Goal: Task Accomplishment & Management: Use online tool/utility

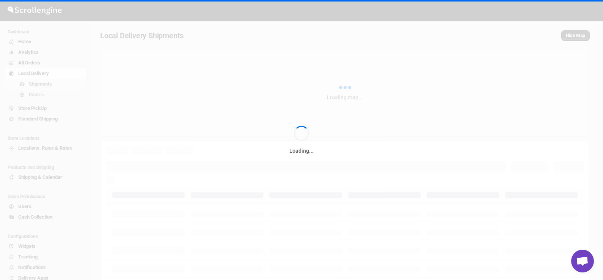
scroll to position [996, 0]
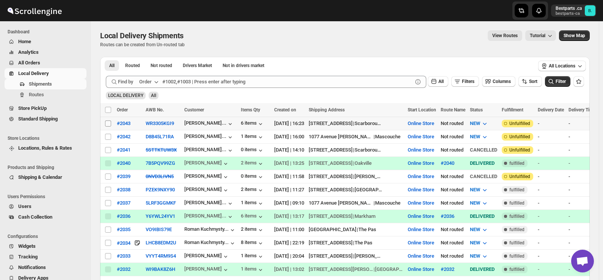
click at [108, 125] on input "Select shipment" at bounding box center [108, 124] width 6 height 6
checkbox input "true"
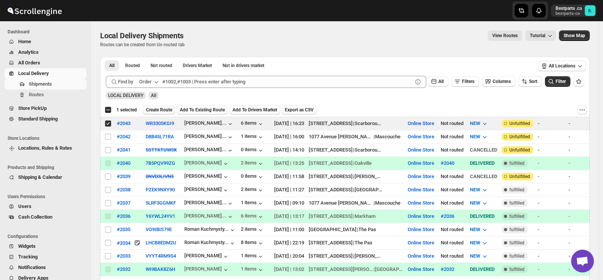
click at [161, 110] on span "Create Route" at bounding box center [159, 110] width 26 height 6
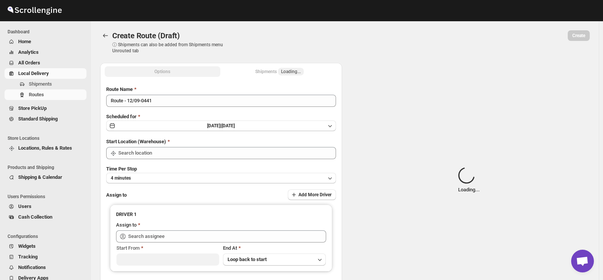
type input "Online Store"
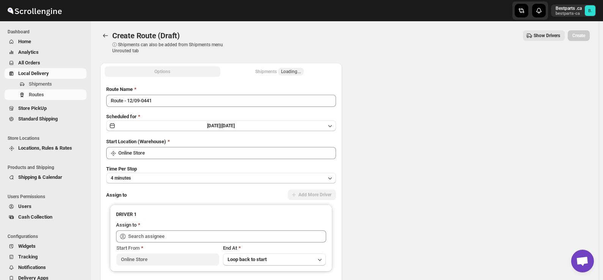
type input "Online Store"
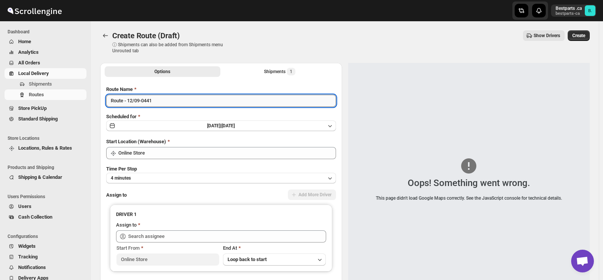
click at [109, 104] on input "Route - 12/09-0441" at bounding box center [221, 101] width 230 height 12
paste input "#2043"
type input "#2043"
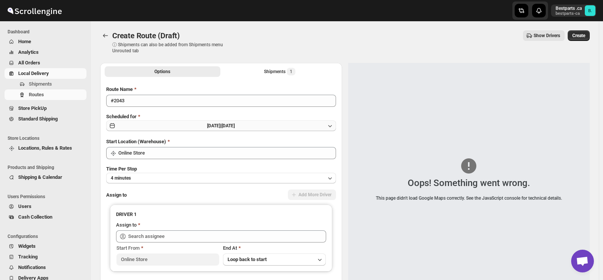
click at [208, 125] on span "[DATE] |" at bounding box center [214, 125] width 14 height 5
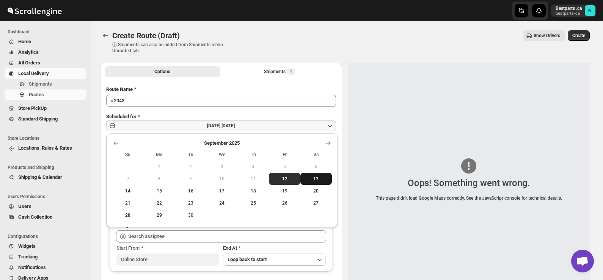
click at [319, 178] on span "13" at bounding box center [315, 179] width 25 height 6
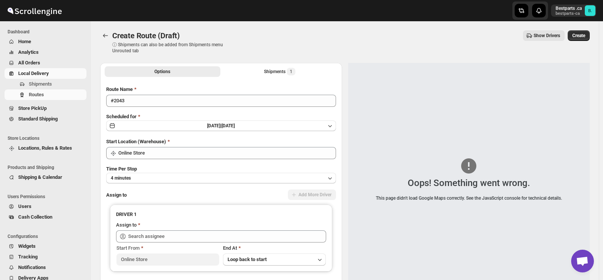
click at [312, 45] on div "Create Route (Draft) ⓘ Shipments can also be added from Shipments menu Unrouted…" at bounding box center [344, 41] width 489 height 23
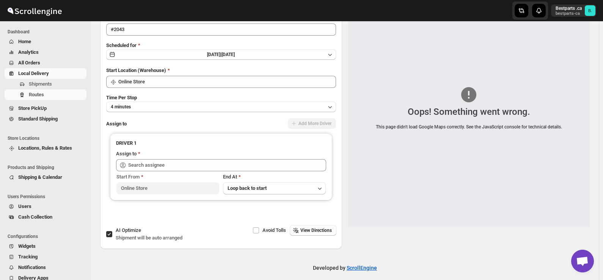
scroll to position [76, 0]
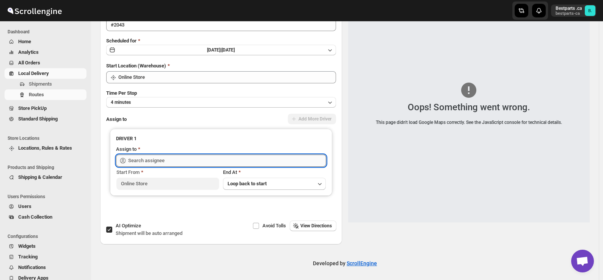
click at [175, 158] on input "text" at bounding box center [227, 161] width 198 height 12
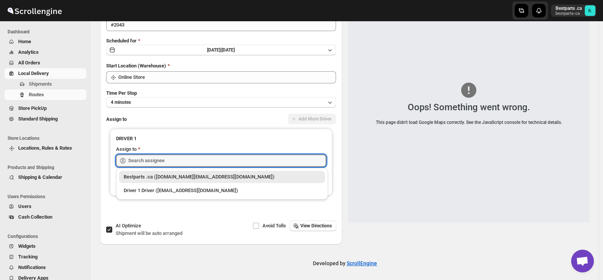
click at [165, 177] on div "Bestparts .ca ([DOMAIN_NAME][EMAIL_ADDRESS][DOMAIN_NAME])" at bounding box center [222, 177] width 197 height 8
type input "Bestparts .ca ([DOMAIN_NAME][EMAIL_ADDRESS][DOMAIN_NAME])"
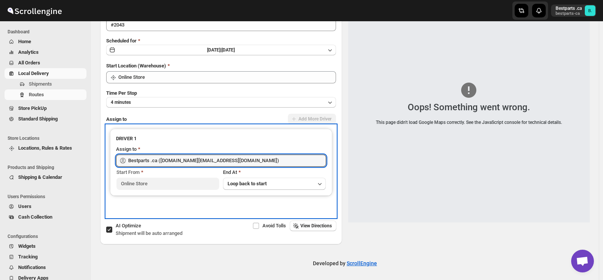
click at [210, 211] on div "DRIVER 1 Assign to Bestparts .ca (bestparts.ca@gmail.com) Start From Online Sto…" at bounding box center [221, 171] width 230 height 92
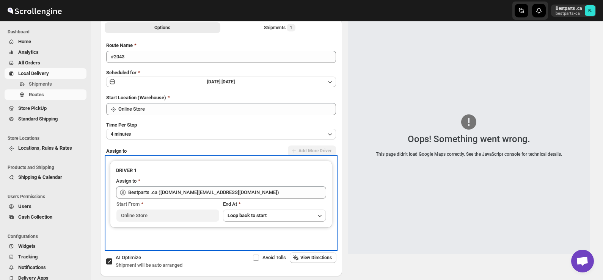
scroll to position [0, 0]
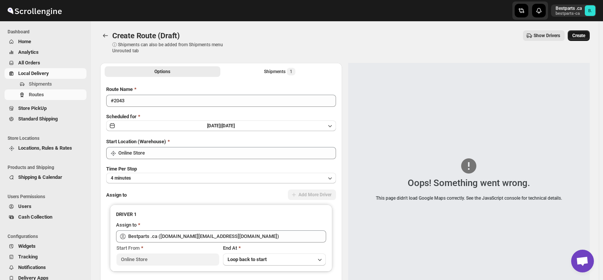
click at [583, 38] on span "Create" at bounding box center [578, 36] width 13 height 6
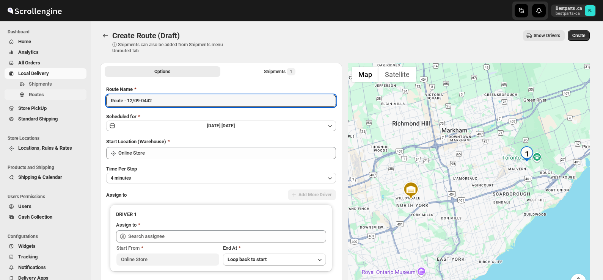
drag, startPoint x: 158, startPoint y: 102, endPoint x: 54, endPoint y: 94, distance: 103.8
click at [54, 94] on div "Skip to content Bestparts .ca bestparts-ca B. Dashboard Home Analytics All Orde…" at bounding box center [301, 179] width 603 height 358
paste input "#2043"
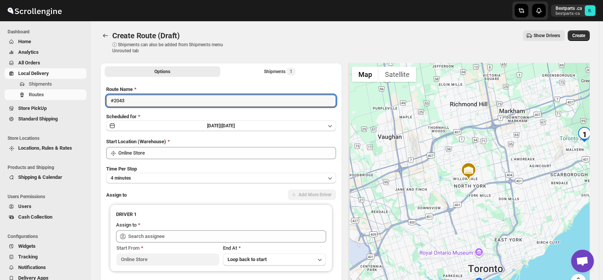
scroll to position [978, 0]
type input "#2043"
click at [221, 127] on span "[DATE] |" at bounding box center [214, 125] width 14 height 5
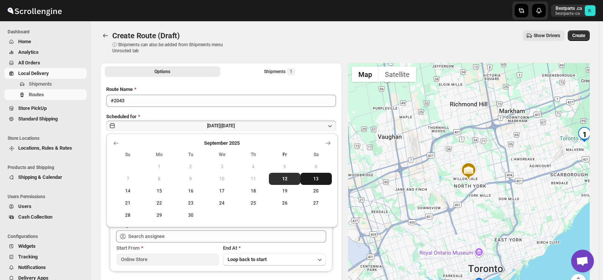
click at [315, 176] on span "13" at bounding box center [315, 179] width 25 height 6
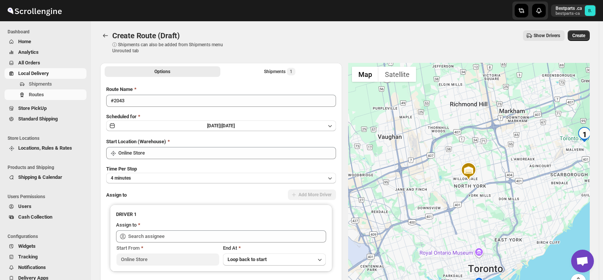
click at [247, 37] on div "Show Drivers" at bounding box center [401, 35] width 327 height 11
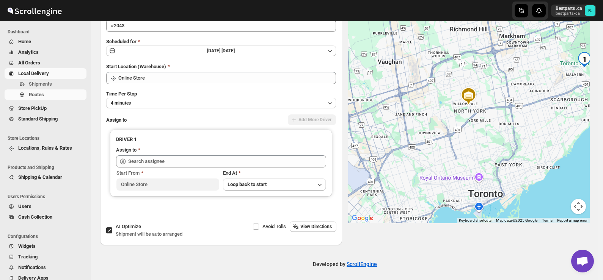
scroll to position [76, 0]
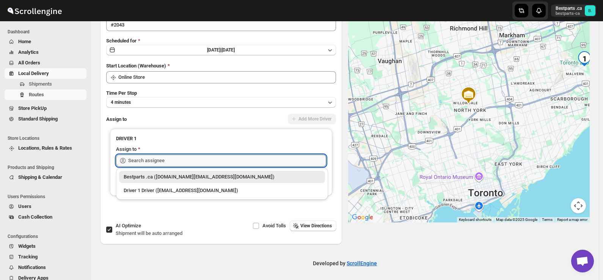
click at [164, 160] on input "text" at bounding box center [227, 161] width 198 height 12
click at [154, 177] on div "Bestparts .ca ([DOMAIN_NAME][EMAIL_ADDRESS][DOMAIN_NAME])" at bounding box center [222, 177] width 197 height 8
type input "Bestparts .ca ([DOMAIN_NAME][EMAIL_ADDRESS][DOMAIN_NAME])"
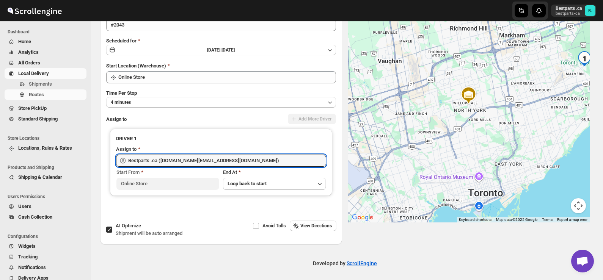
scroll to position [0, 0]
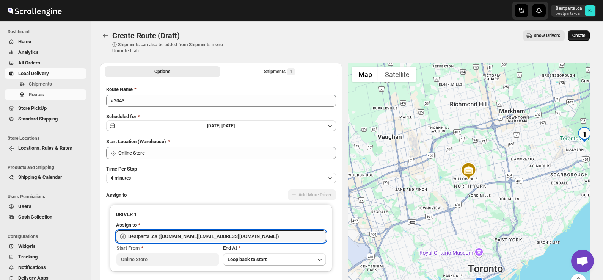
click at [582, 38] on span "Create" at bounding box center [578, 36] width 13 height 6
